Goal: Transaction & Acquisition: Purchase product/service

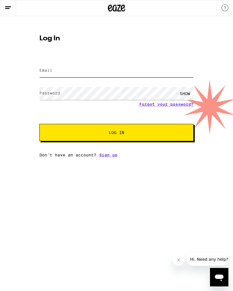
click at [127, 66] on input "Email" at bounding box center [116, 70] width 154 height 13
type input "[EMAIL_ADDRESS][DOMAIN_NAME]"
click at [116, 133] on button "Log In" at bounding box center [116, 132] width 154 height 17
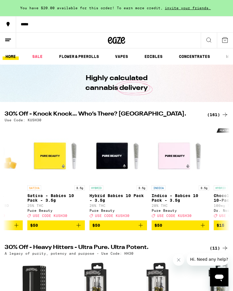
scroll to position [0, 228]
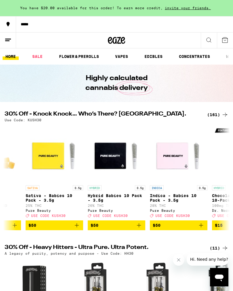
click at [220, 113] on div "(161)" at bounding box center [217, 114] width 21 height 7
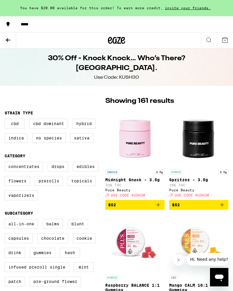
click at [81, 143] on label "Sativa" at bounding box center [81, 138] width 23 height 10
click at [6, 120] on input "Sativa" at bounding box center [6, 119] width 0 height 0
checkbox input "true"
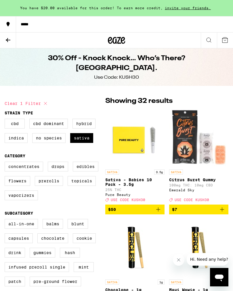
click at [20, 181] on label "Flowers" at bounding box center [18, 181] width 26 height 10
click at [6, 163] on input "Flowers" at bounding box center [6, 162] width 0 height 0
checkbox input "true"
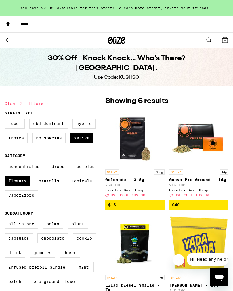
click at [4, 41] on button at bounding box center [8, 41] width 16 height 16
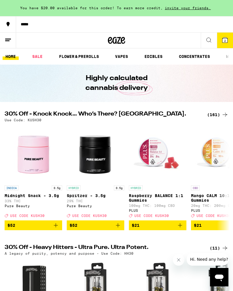
click at [39, 55] on link "SALE" at bounding box center [37, 56] width 16 height 7
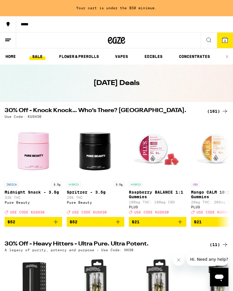
click at [82, 53] on link "FLOWER & PREROLLS" at bounding box center [79, 56] width 46 height 7
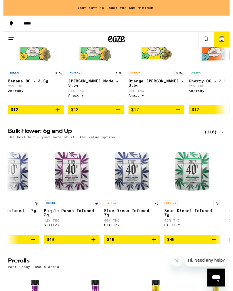
scroll to position [0, 2324]
click at [137, 194] on img "Open page for Blue Dream Infused - 7g from STIIIZY" at bounding box center [132, 175] width 58 height 58
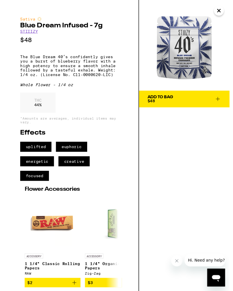
scroll to position [13, 0]
click at [221, 12] on icon "Close" at bounding box center [222, 10] width 3 height 3
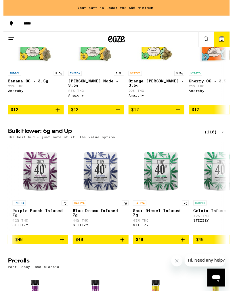
scroll to position [0, 2352]
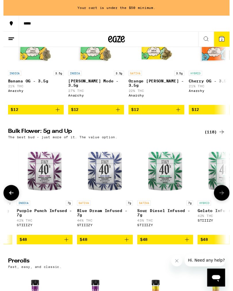
click at [111, 190] on img "Open page for Blue Dream Infused - 7g from STIIIZY" at bounding box center [105, 175] width 58 height 58
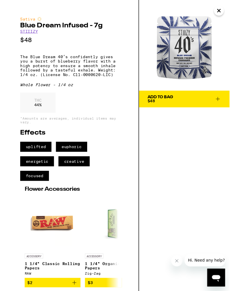
scroll to position [13, 0]
click at [221, 12] on icon "Close" at bounding box center [222, 10] width 3 height 3
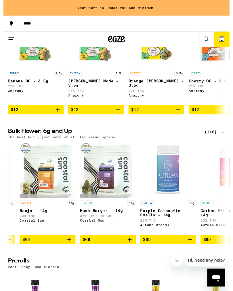
scroll to position [0, 3902]
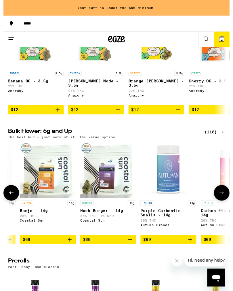
click at [108, 250] on span "$68" at bounding box center [108, 246] width 52 height 7
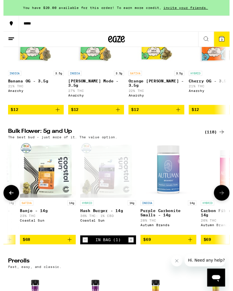
click at [229, 44] on button "3" at bounding box center [225, 41] width 16 height 16
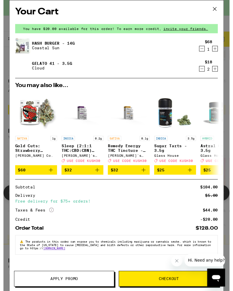
click at [207, 72] on icon "Decrement" at bounding box center [204, 70] width 5 height 7
click at [206, 73] on icon "Decrement" at bounding box center [204, 70] width 5 height 7
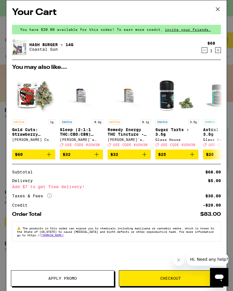
click at [217, 5] on icon at bounding box center [217, 9] width 9 height 9
